Goal: Task Accomplishment & Management: Complete application form

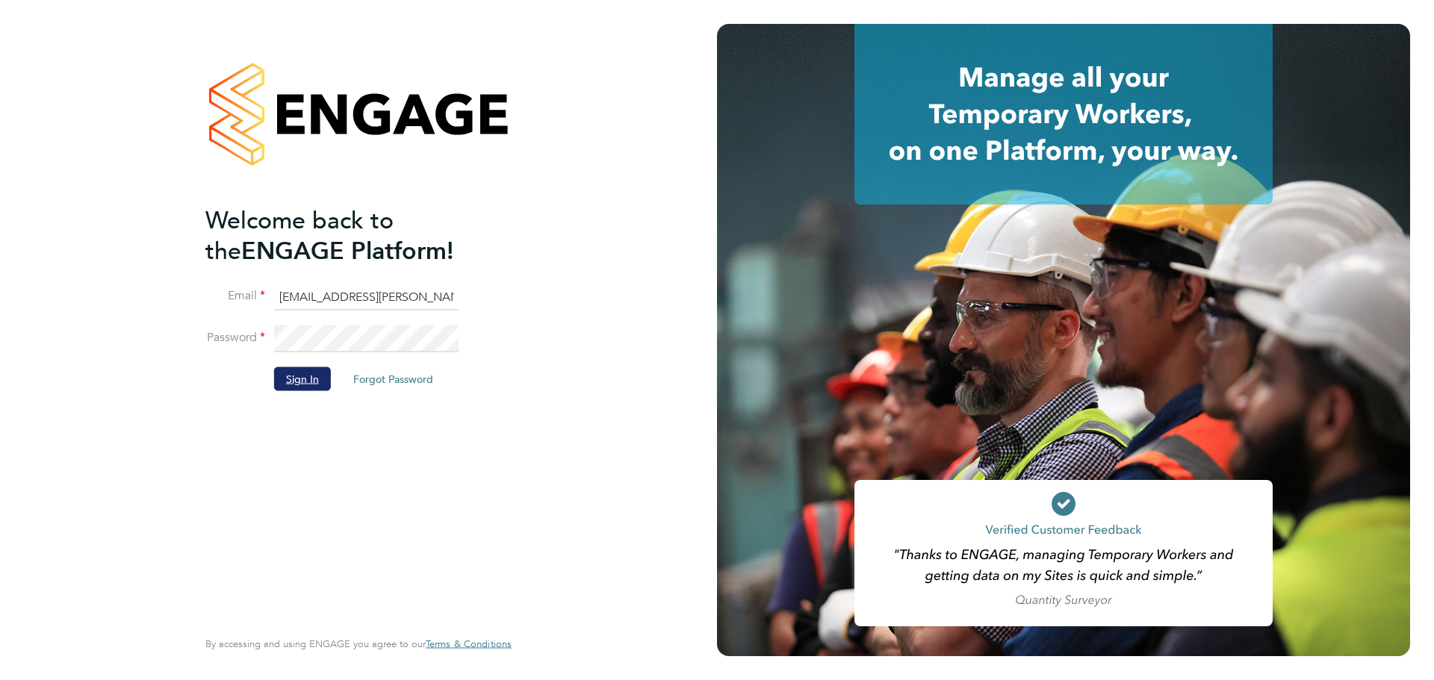
click at [299, 376] on button "Sign In" at bounding box center [302, 379] width 57 height 24
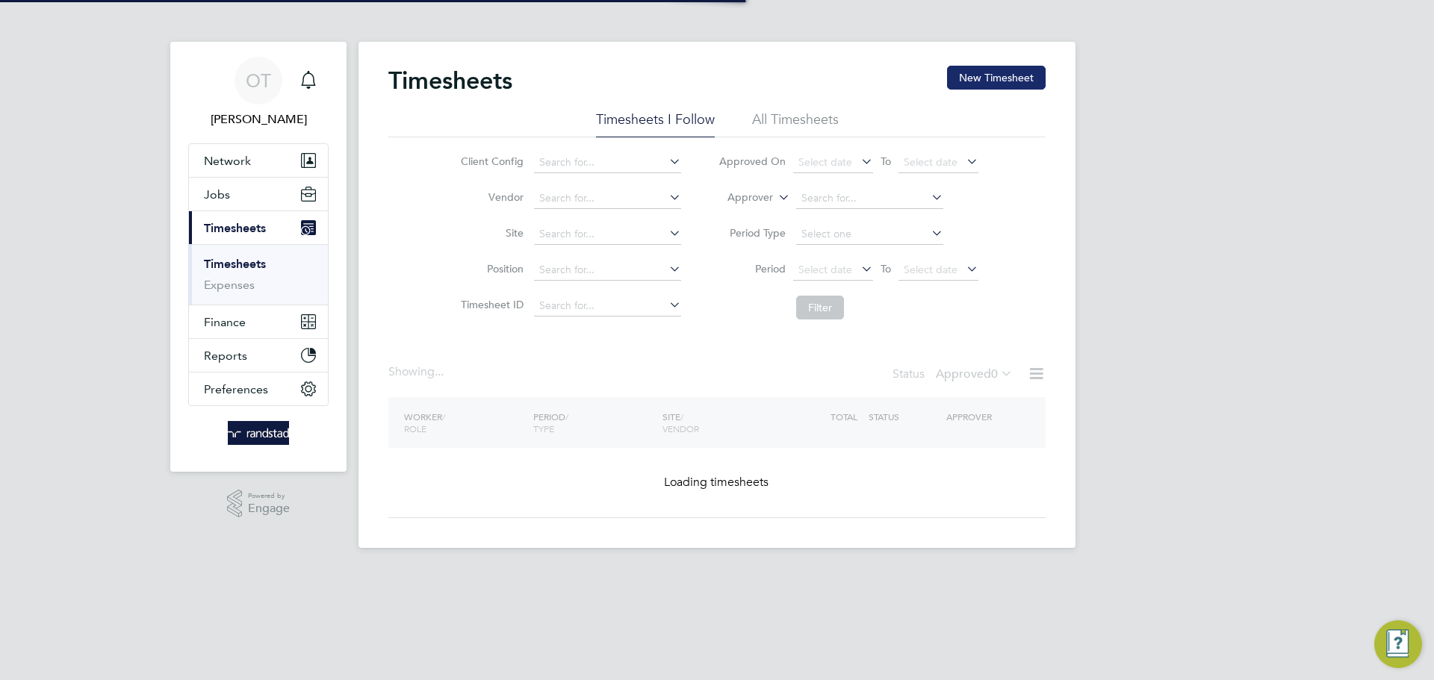
click at [984, 79] on button "New Timesheet" at bounding box center [996, 78] width 99 height 24
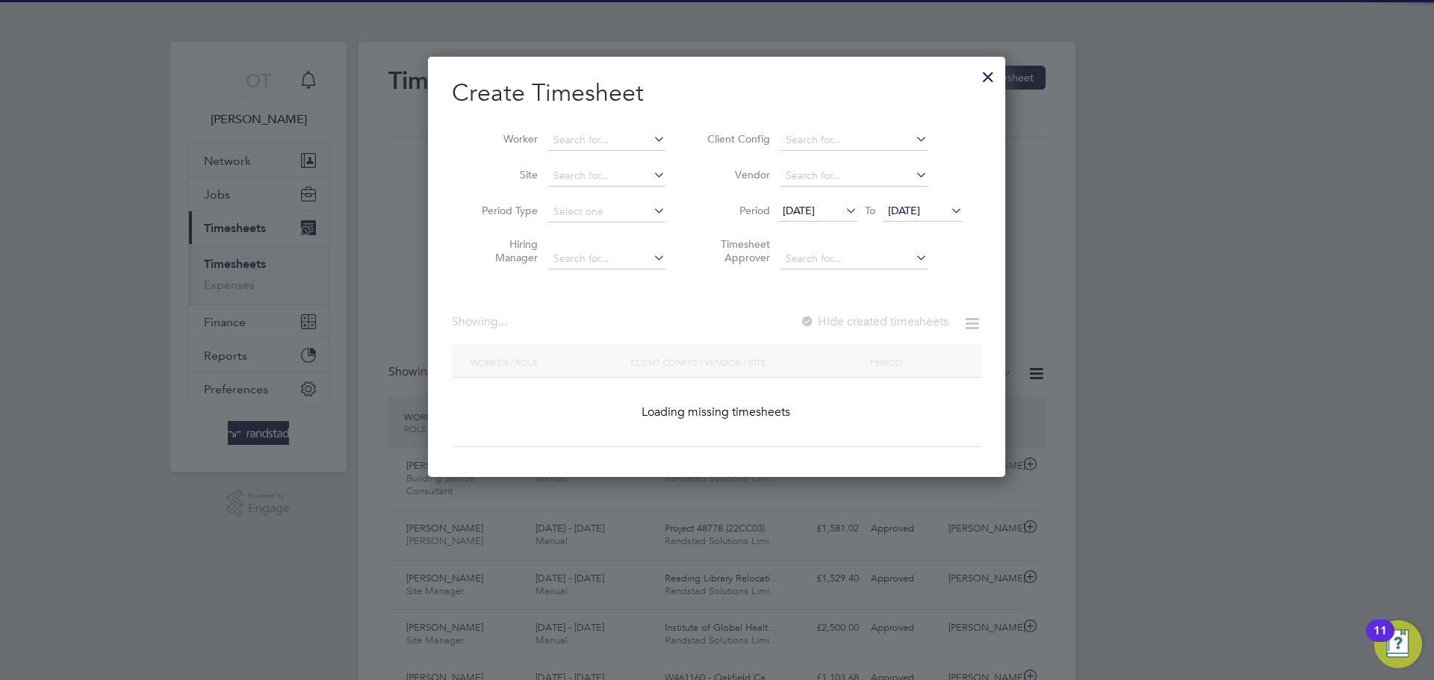
click at [605, 115] on div "Worker Site Period Type Hiring Manager Client Config Vendor Period 18 Sep 2025 …" at bounding box center [716, 196] width 529 height 162
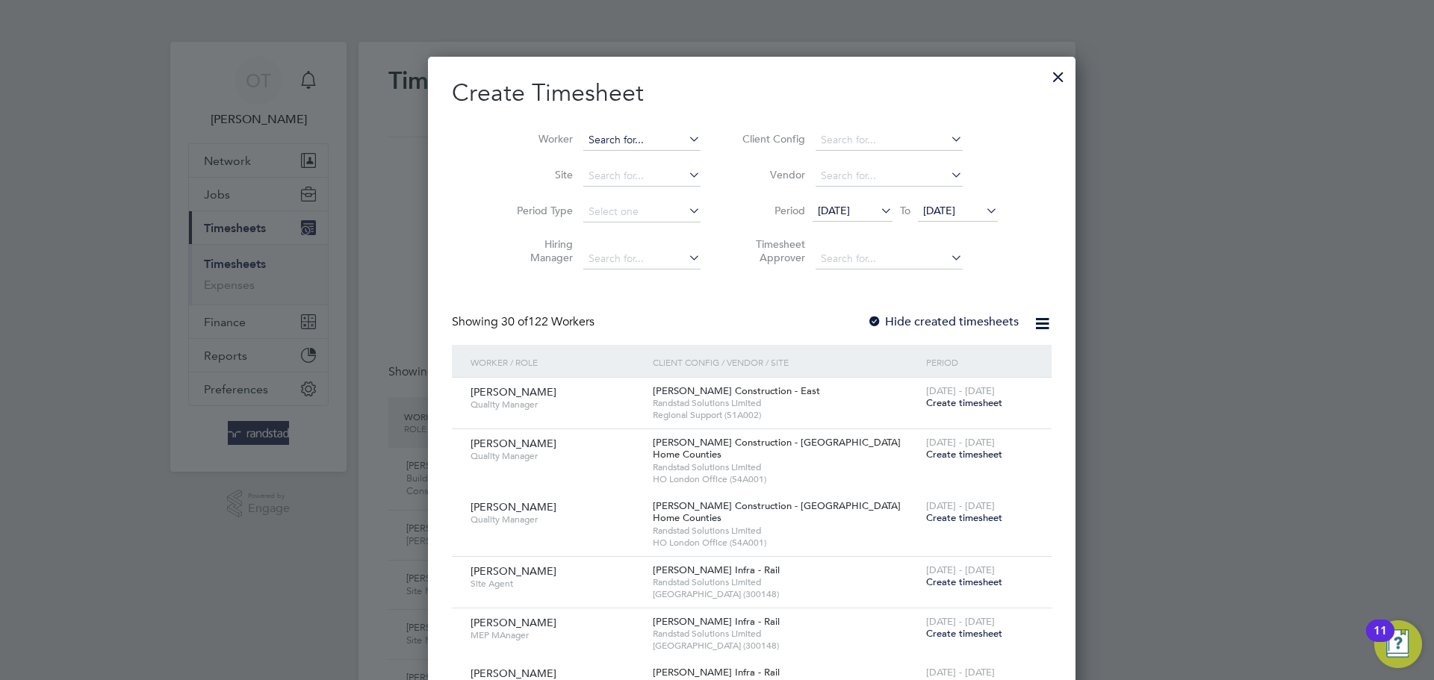
click at [597, 143] on input at bounding box center [641, 140] width 117 height 21
click at [643, 155] on b "Bromfield" at bounding box center [667, 160] width 49 height 13
type input "John Bromfield"
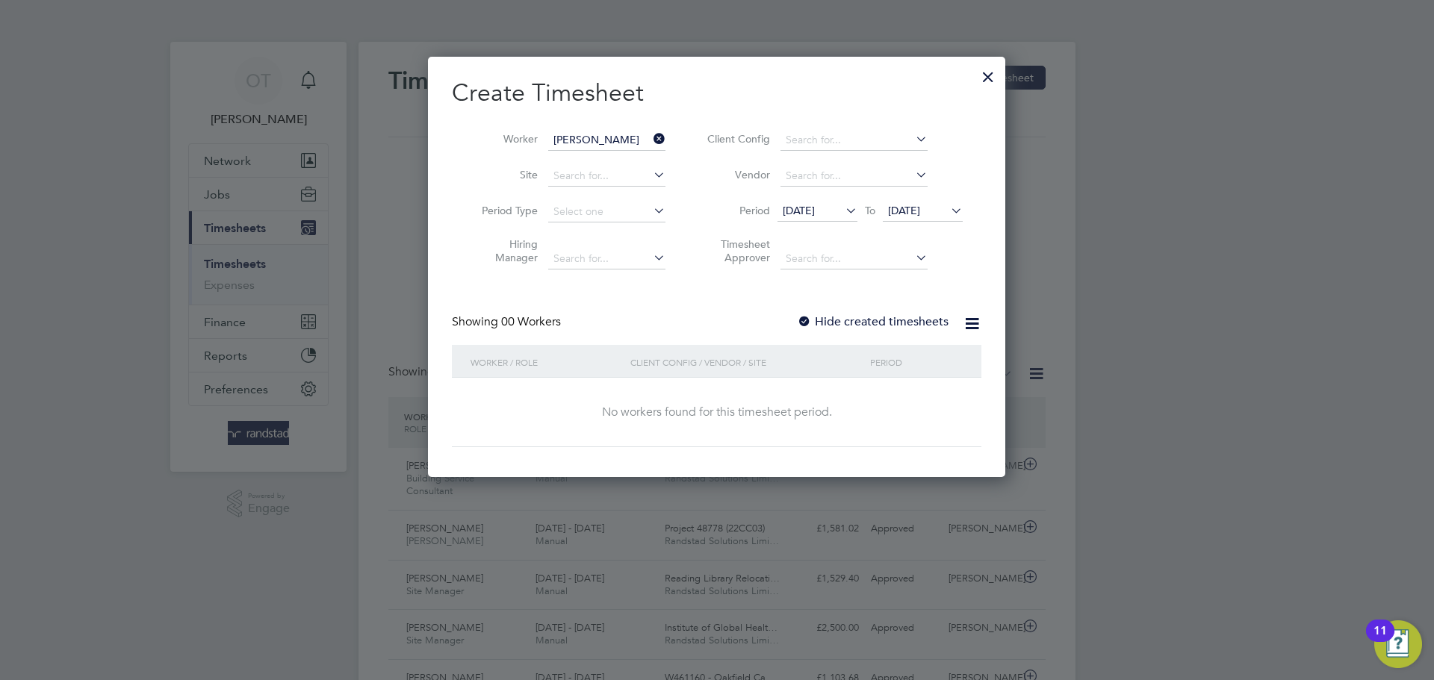
click at [948, 209] on icon at bounding box center [948, 210] width 0 height 21
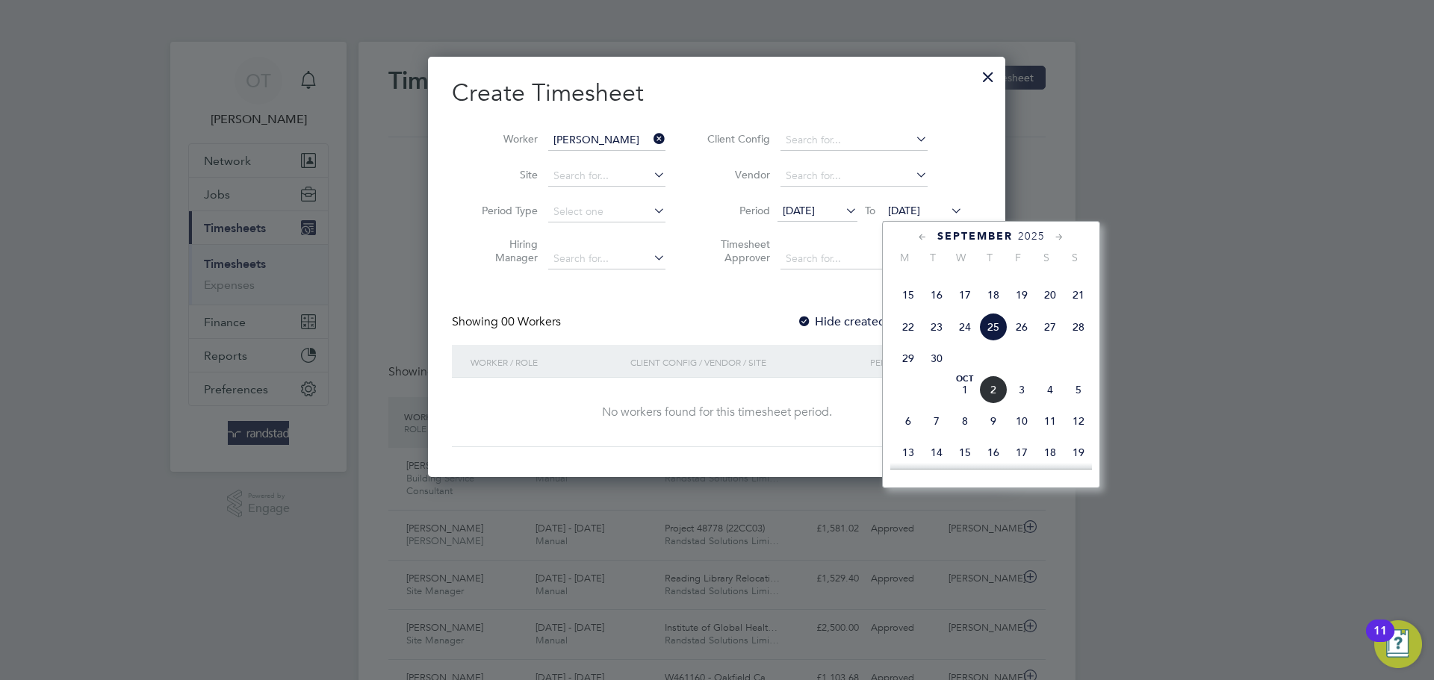
click at [1079, 341] on span "28" at bounding box center [1078, 327] width 28 height 28
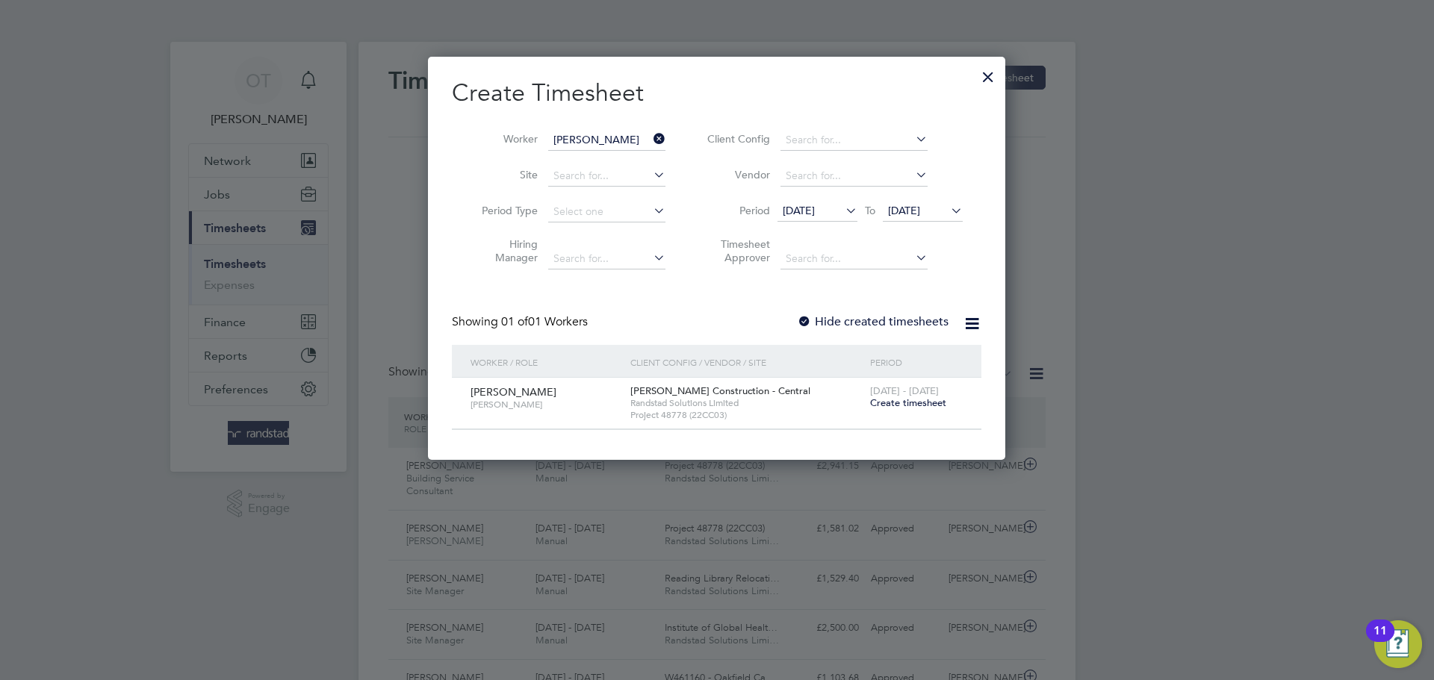
click at [814, 209] on span "18 Sep 2025" at bounding box center [799, 210] width 32 height 13
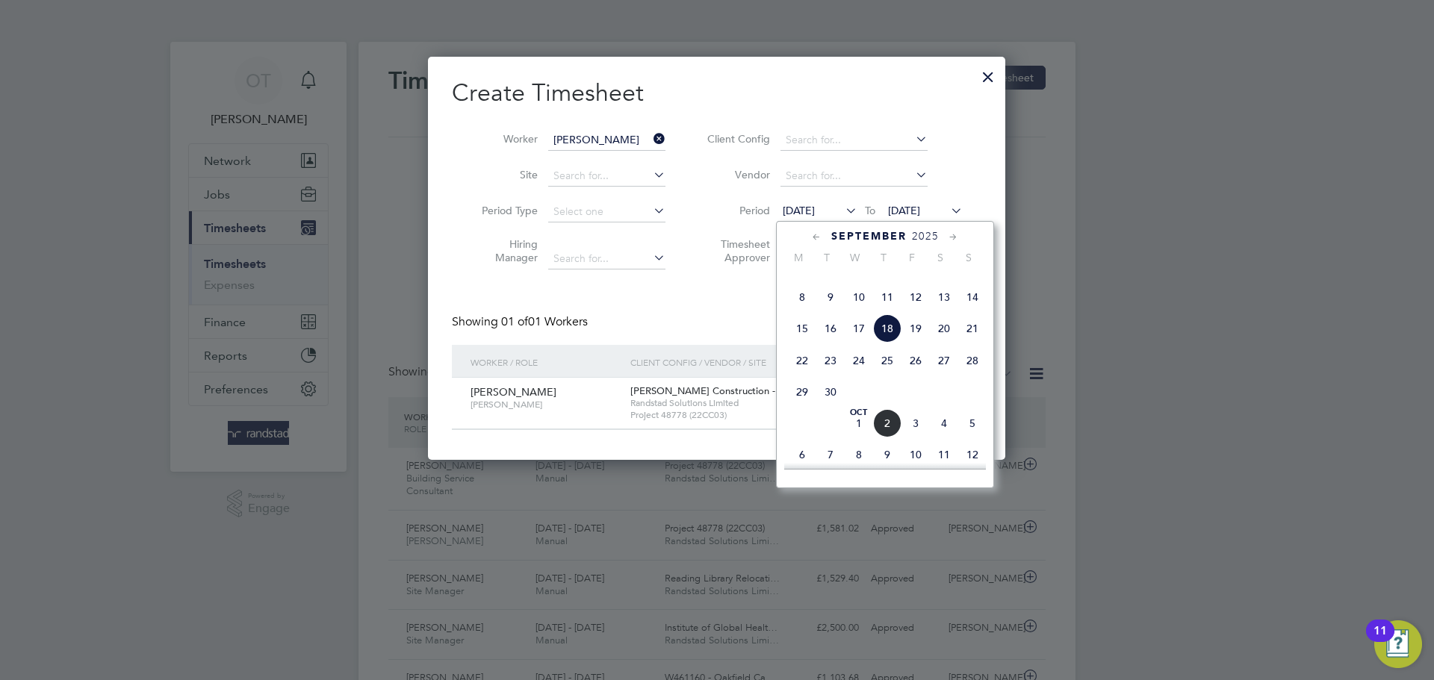
click at [796, 280] on span "Sep 1" at bounding box center [802, 266] width 28 height 28
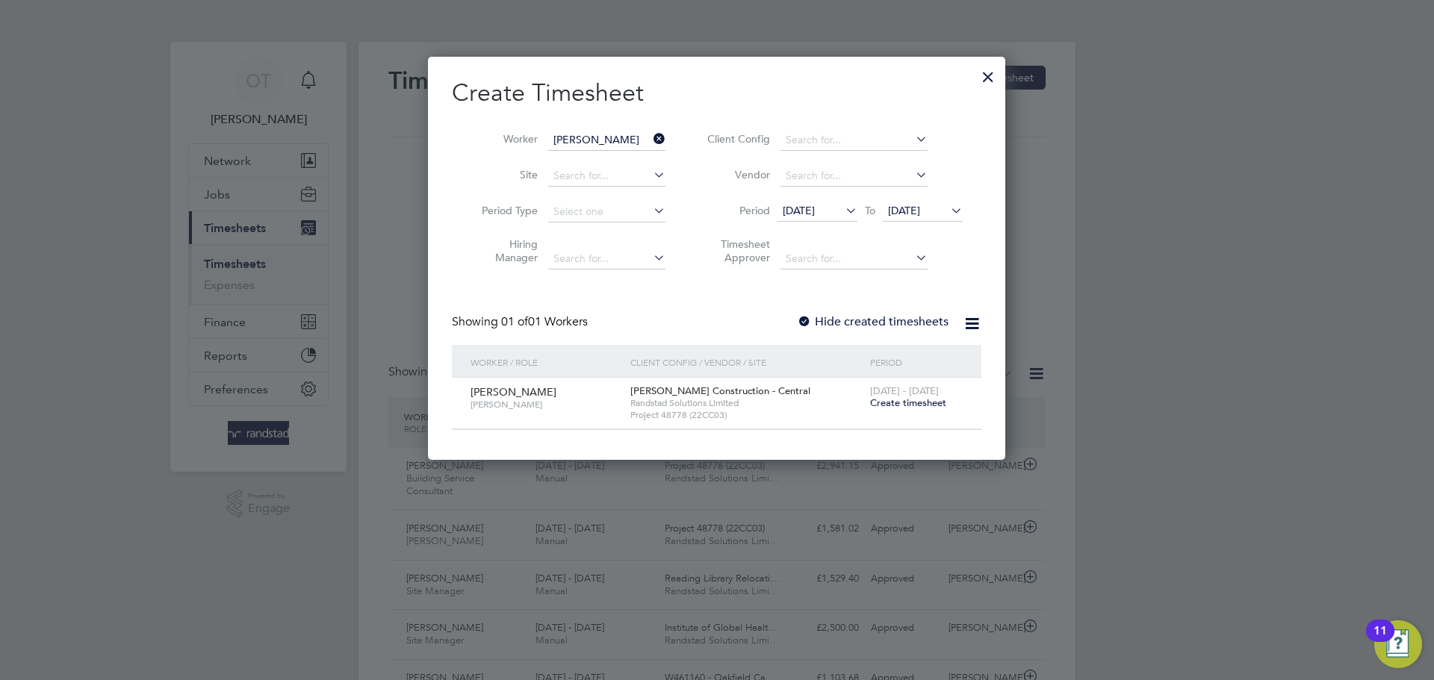
click at [882, 317] on label "Hide created timesheets" at bounding box center [873, 321] width 152 height 15
click at [873, 320] on label "Hide created timesheets" at bounding box center [873, 321] width 152 height 15
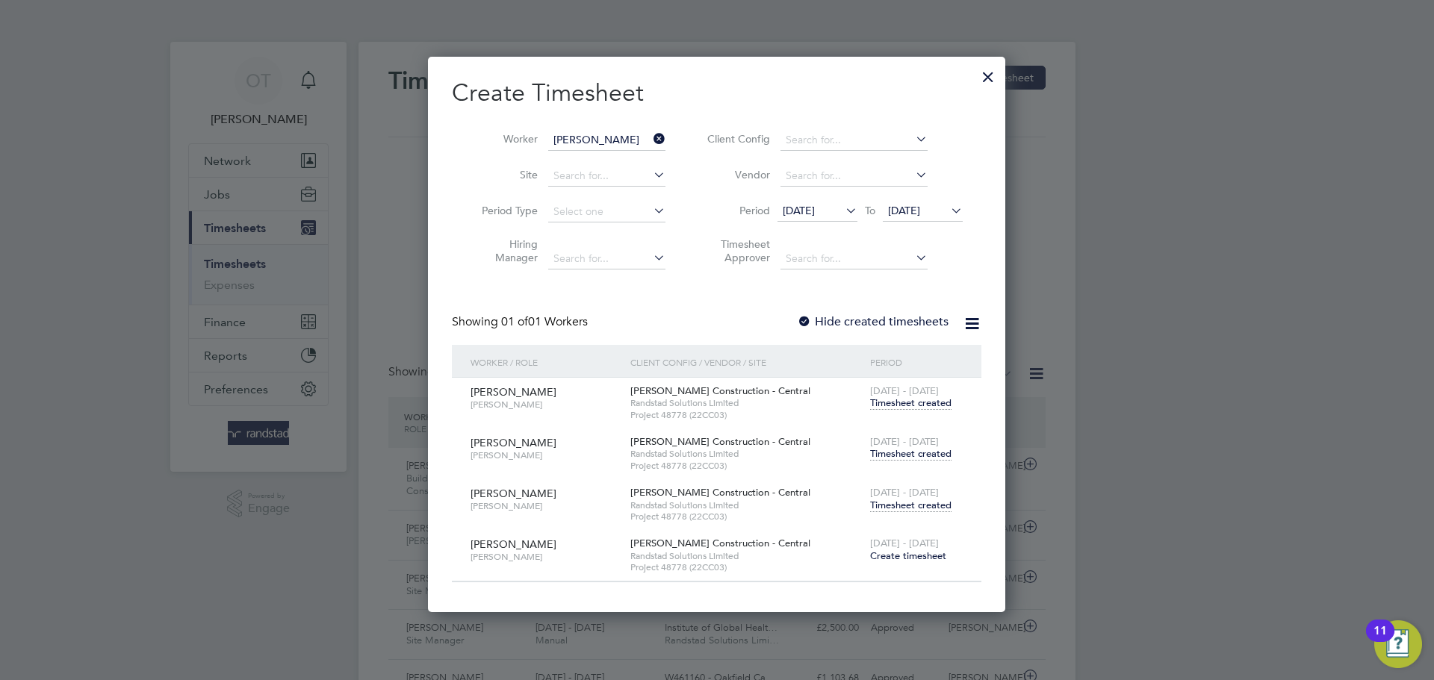
click at [920, 403] on span "Timesheet created" at bounding box center [910, 403] width 81 height 13
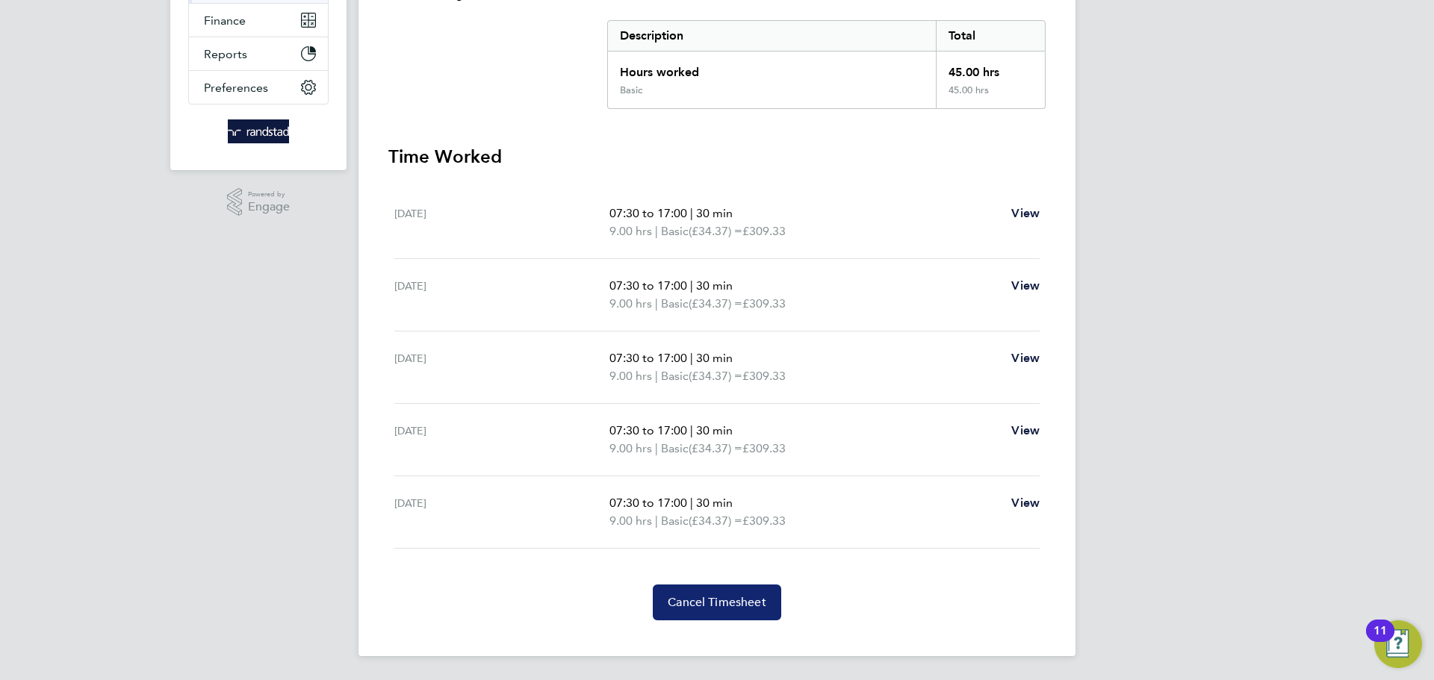
click at [723, 595] on span "Cancel Timesheet" at bounding box center [717, 602] width 99 height 15
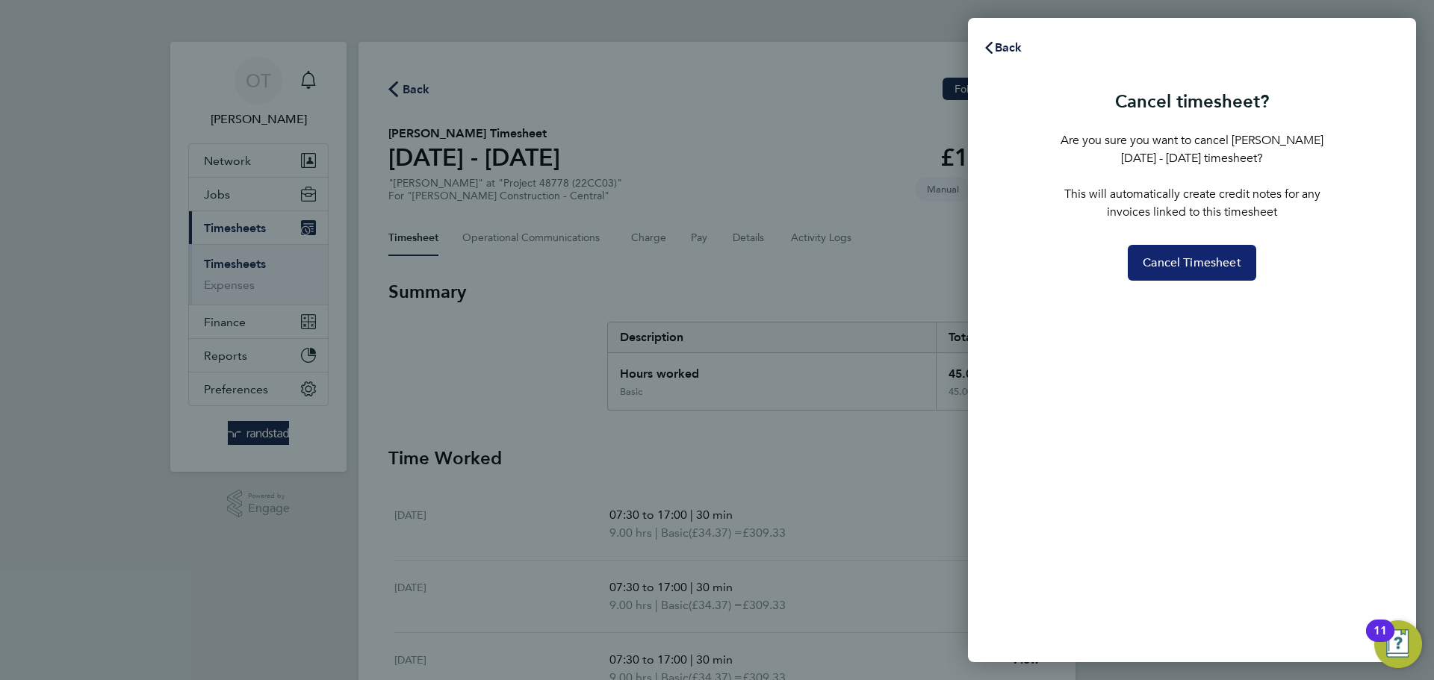
click at [1143, 261] on span "Cancel Timesheet" at bounding box center [1192, 262] width 99 height 15
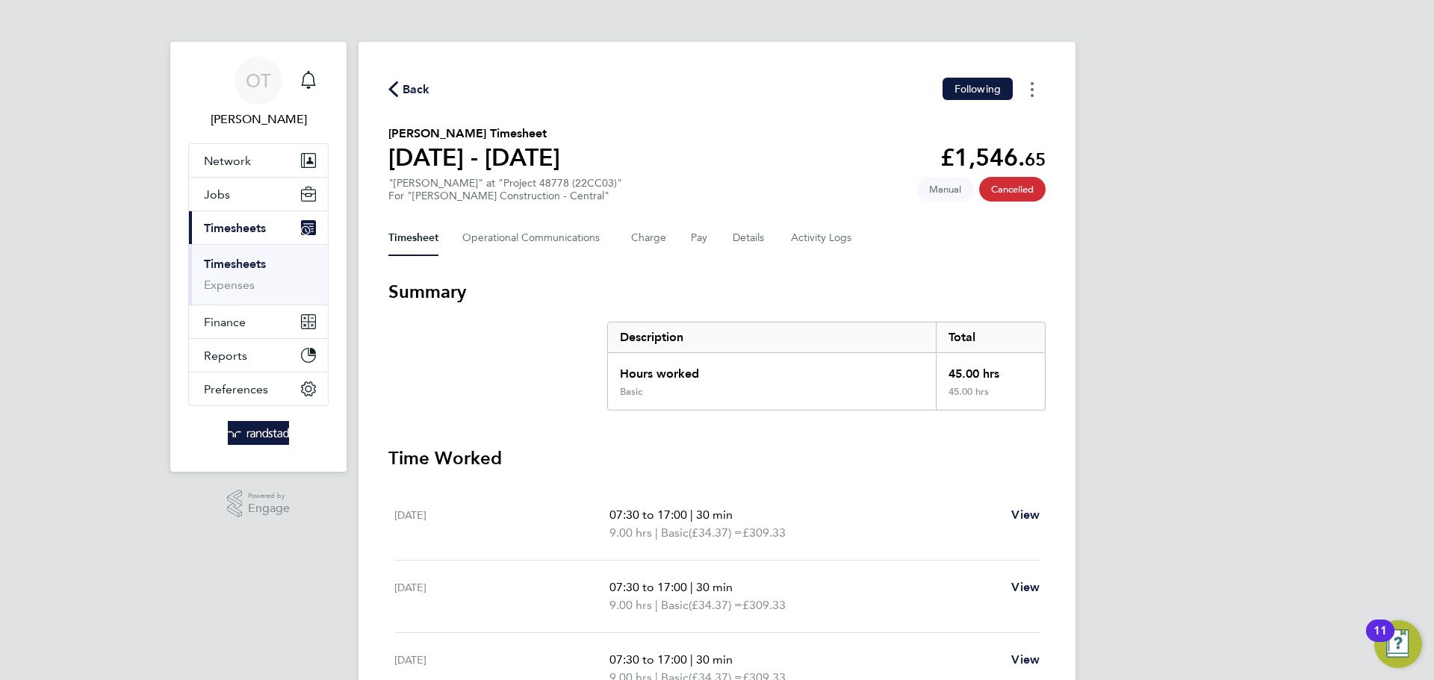
click at [1029, 90] on button "Timesheets Menu" at bounding box center [1032, 89] width 27 height 23
click at [523, 266] on div "Back Following John Bromfield's Timesheet 06 - 12 Sept 2025 £1,546. 65 "Ganger"…" at bounding box center [716, 464] width 717 height 845
click at [525, 234] on Communications-tab "Operational Communications" at bounding box center [534, 238] width 145 height 36
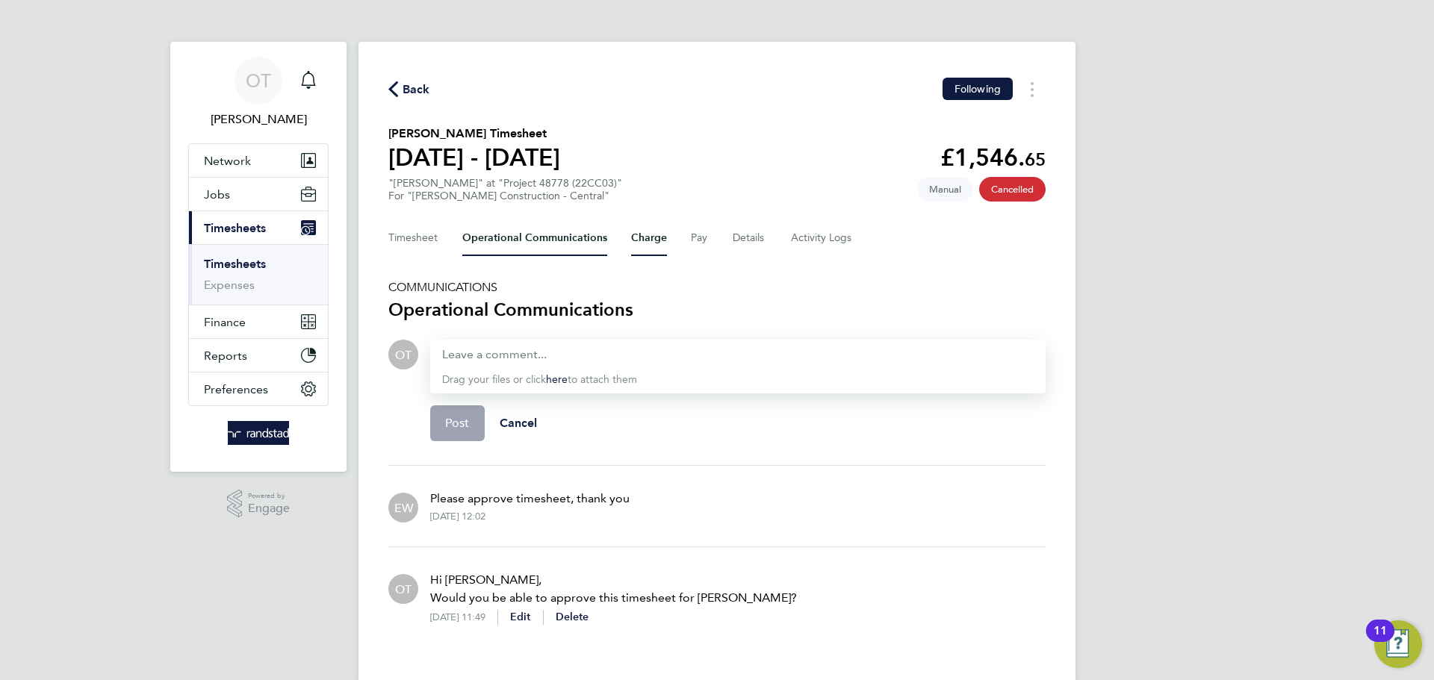
click at [652, 238] on button "Charge" at bounding box center [649, 238] width 36 height 36
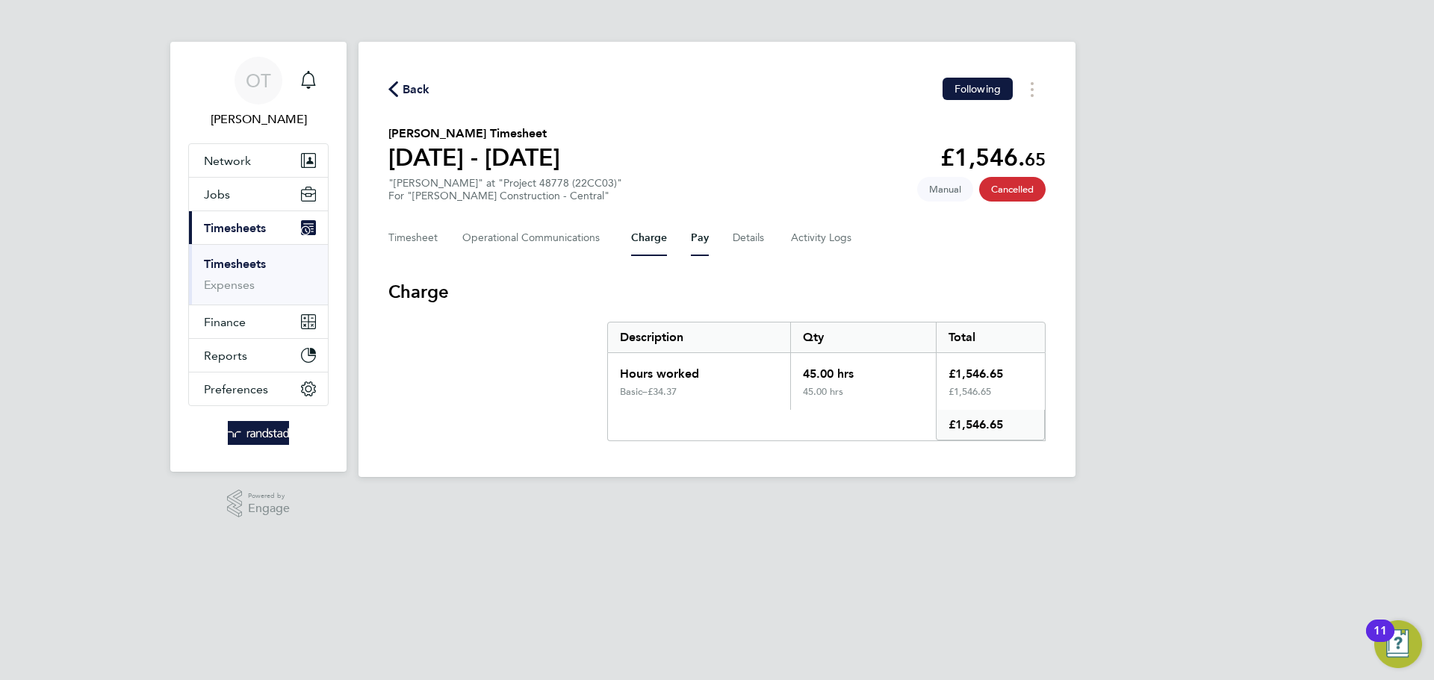
click at [703, 241] on button "Pay" at bounding box center [700, 238] width 18 height 36
click at [447, 243] on div "Timesheet Operational Communications Charge Pay Details Activity Logs" at bounding box center [716, 238] width 657 height 36
click at [404, 243] on button "Timesheet" at bounding box center [413, 238] width 50 height 36
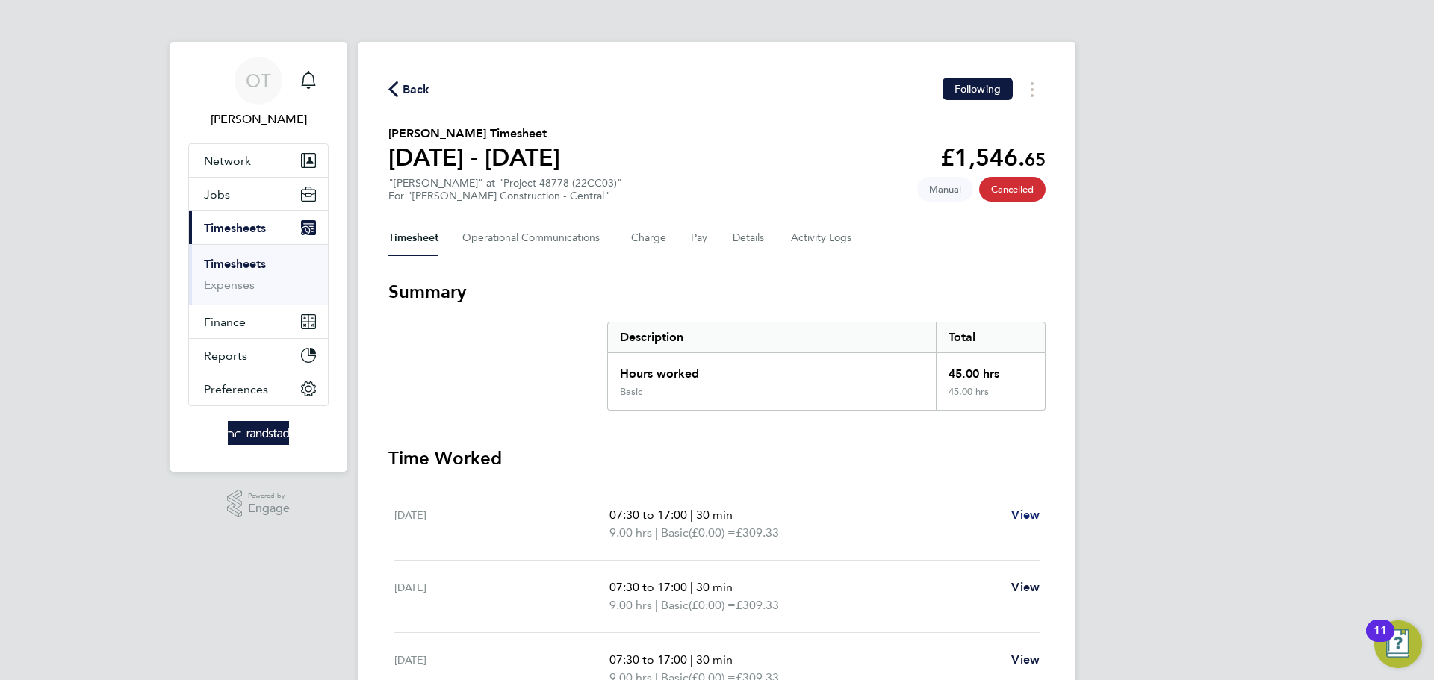
click at [1022, 512] on span "View" at bounding box center [1025, 515] width 28 height 14
select select "30"
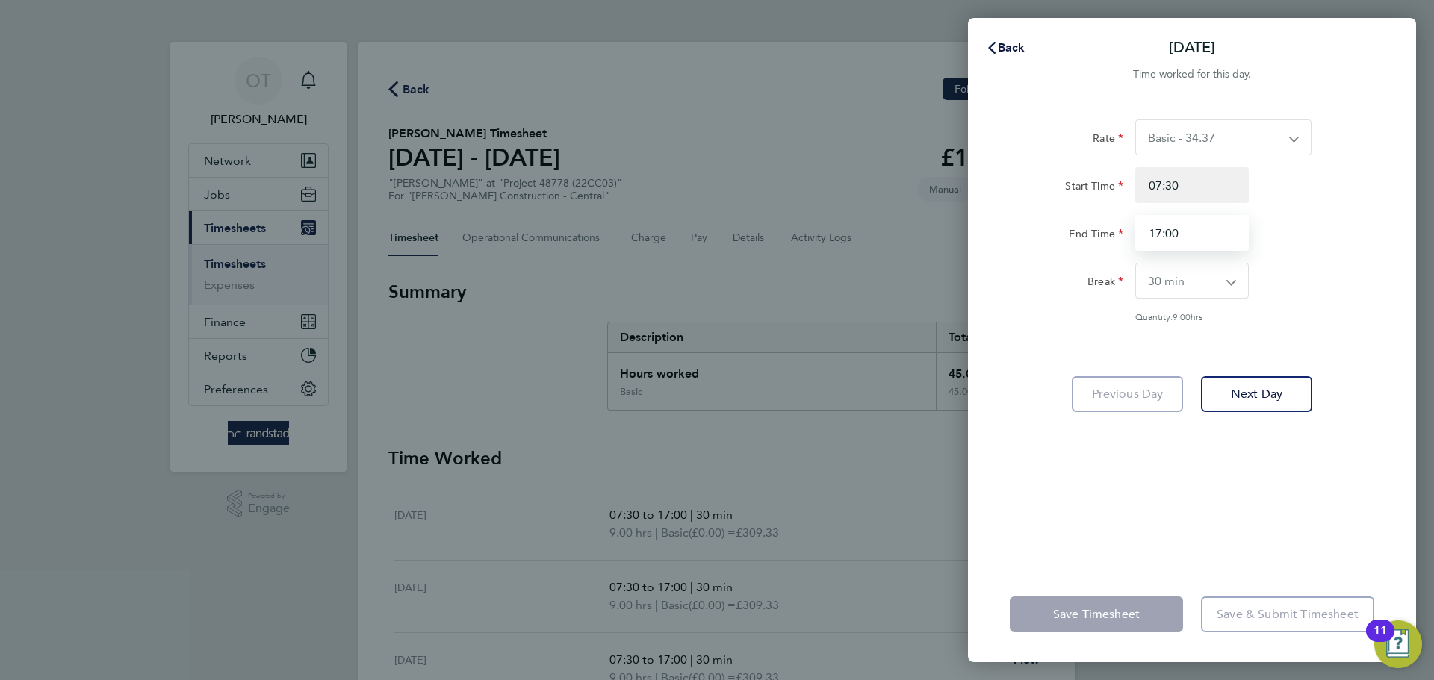
click at [1193, 238] on input "17:00" at bounding box center [1192, 233] width 114 height 36
click at [1184, 193] on input "07:30" at bounding box center [1192, 185] width 114 height 36
click at [1183, 190] on input "07:30" at bounding box center [1192, 185] width 114 height 36
click at [1184, 189] on input "07:30" at bounding box center [1192, 185] width 114 height 36
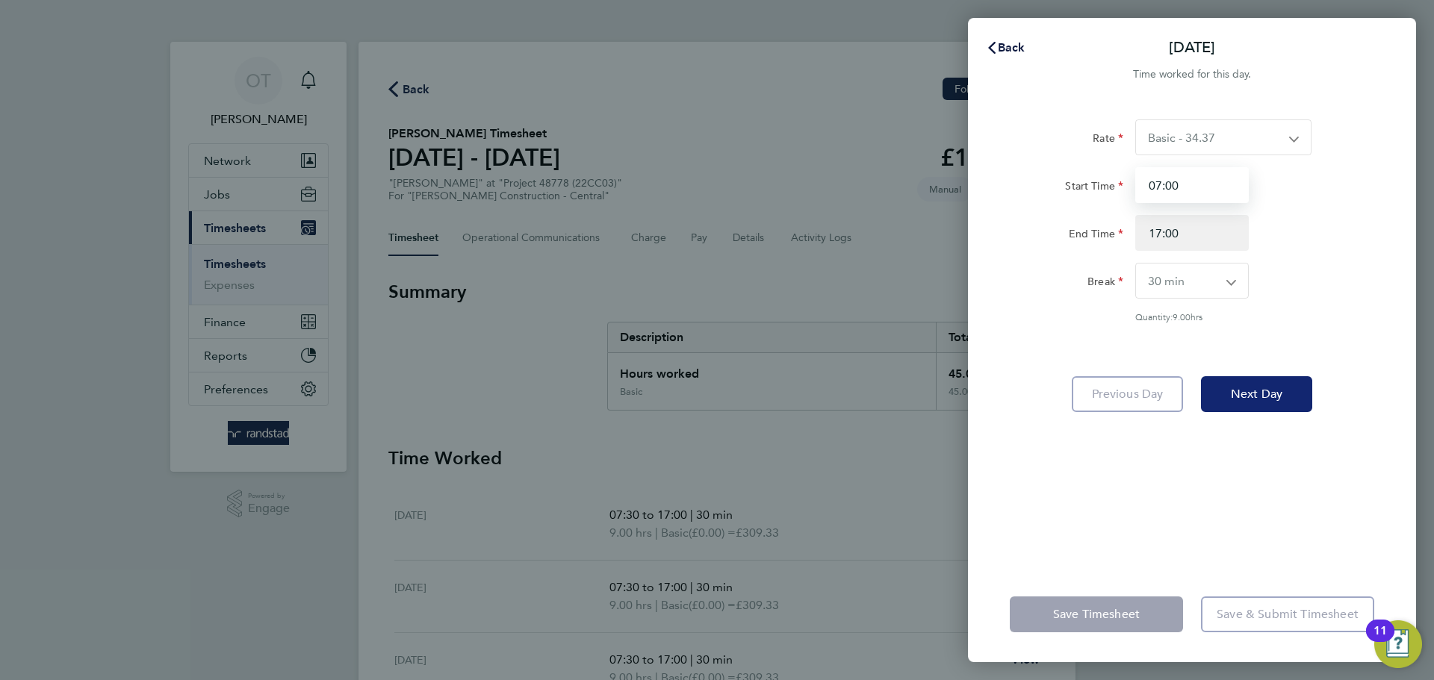
type input "07:00"
click at [1266, 394] on span "Next Day" at bounding box center [1257, 394] width 52 height 15
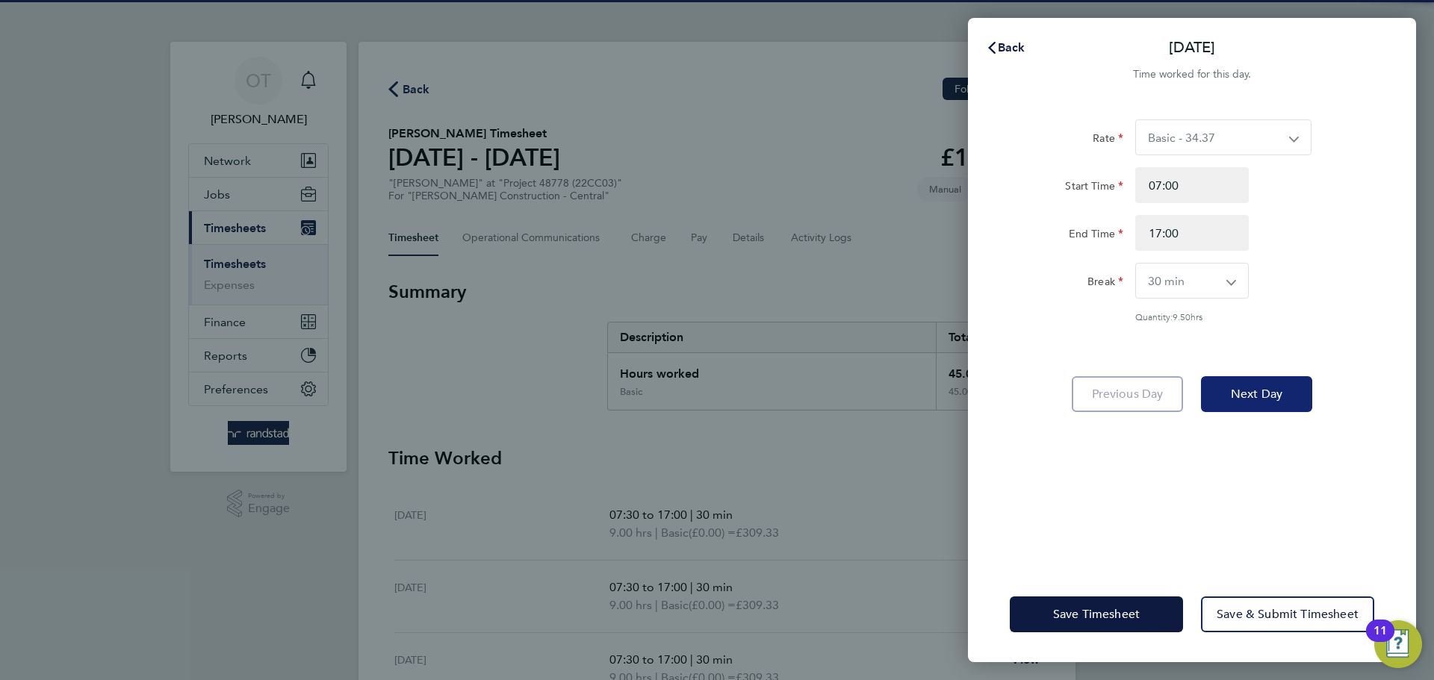
click at [1269, 393] on span "Next Day" at bounding box center [1257, 394] width 52 height 15
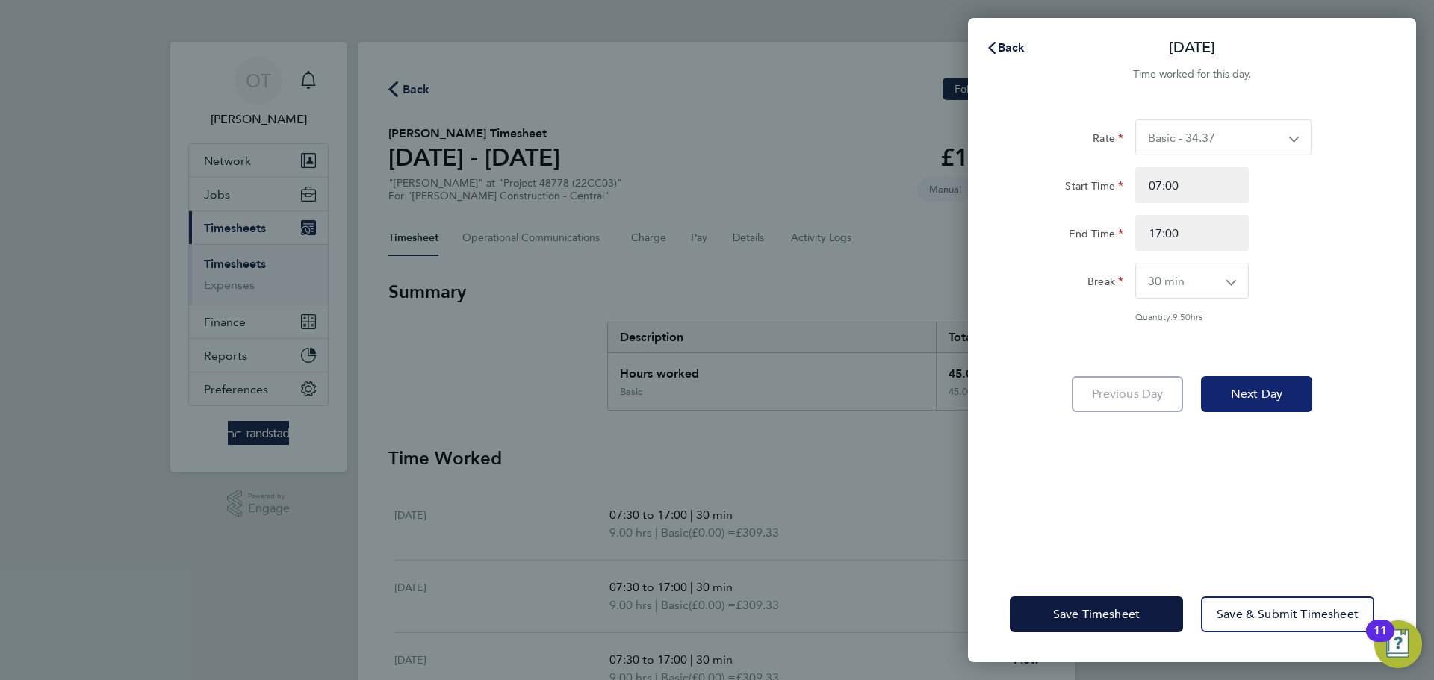
click at [1266, 394] on span "Next Day" at bounding box center [1257, 394] width 52 height 15
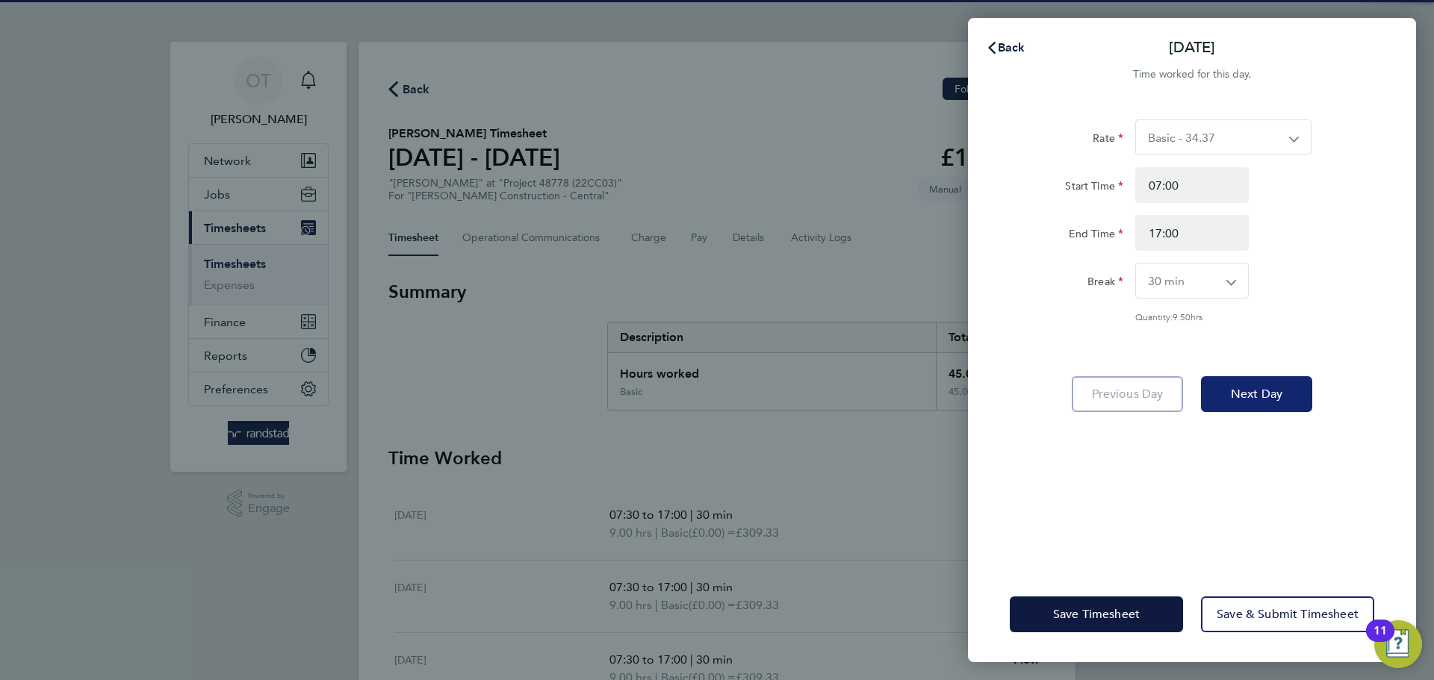
click at [1258, 401] on button "Next Day" at bounding box center [1256, 394] width 111 height 36
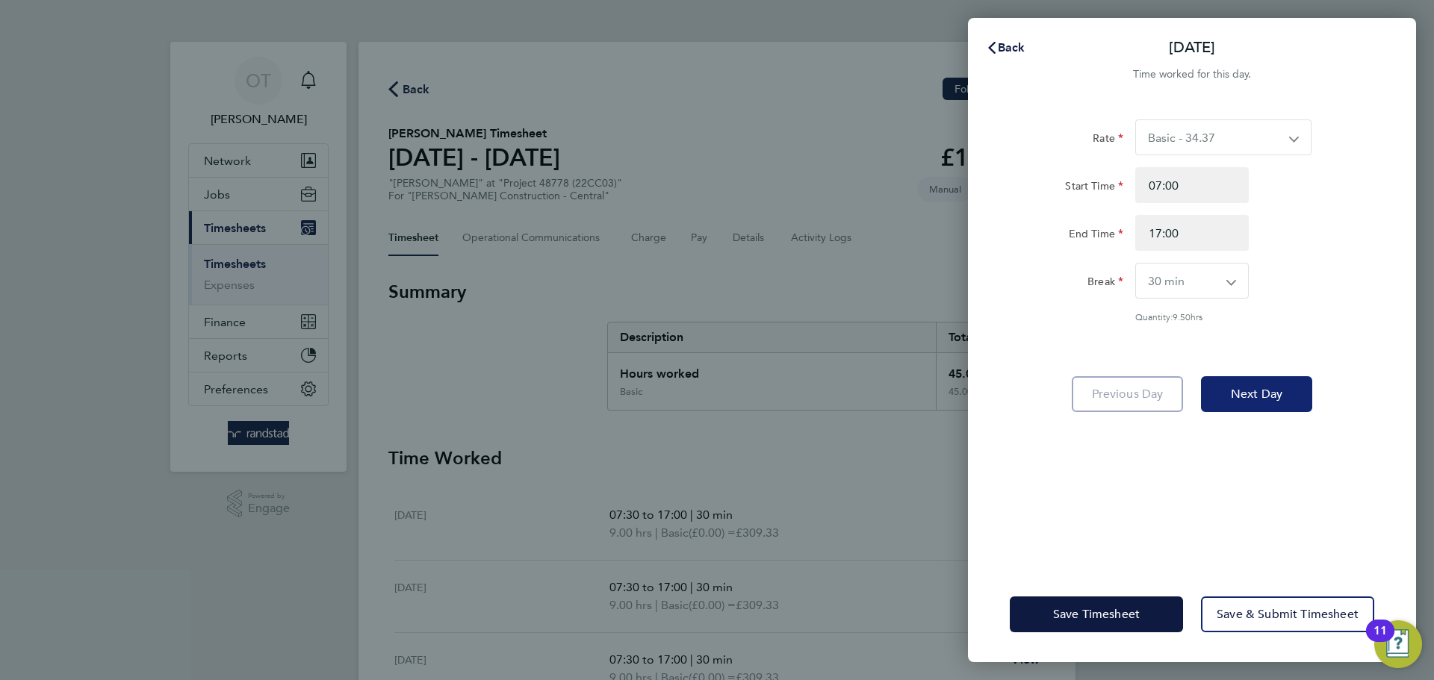
click at [1266, 394] on span "Next Day" at bounding box center [1257, 394] width 52 height 15
click at [1255, 398] on span "Next Day" at bounding box center [1257, 394] width 52 height 15
click at [1245, 393] on span "Next Day" at bounding box center [1257, 394] width 52 height 15
click at [1242, 400] on span "Next Day" at bounding box center [1257, 394] width 52 height 15
click at [1092, 614] on span "Save Timesheet" at bounding box center [1096, 614] width 87 height 15
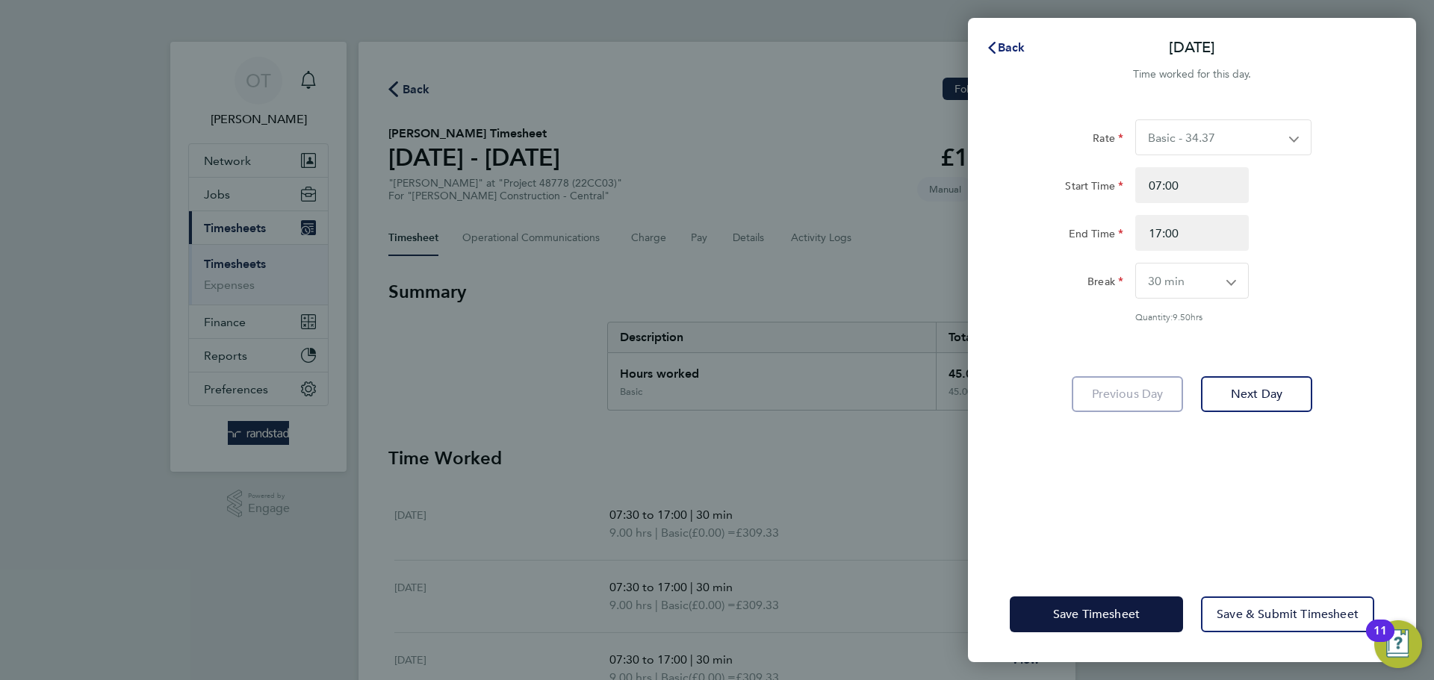
click at [1000, 40] on span "Back" at bounding box center [1012, 47] width 28 height 14
